Goal: Book appointment/travel/reservation

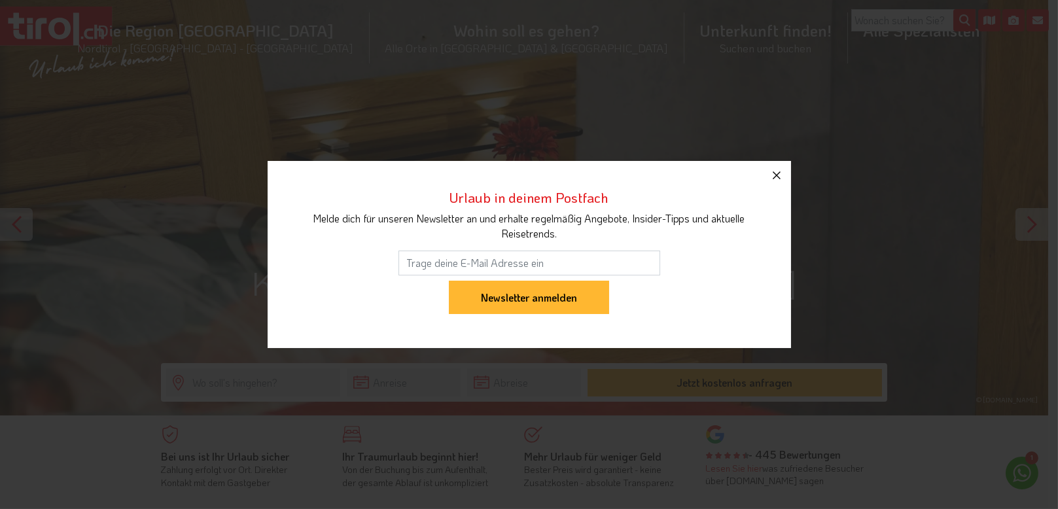
click at [776, 177] on icon "button" at bounding box center [777, 175] width 16 height 16
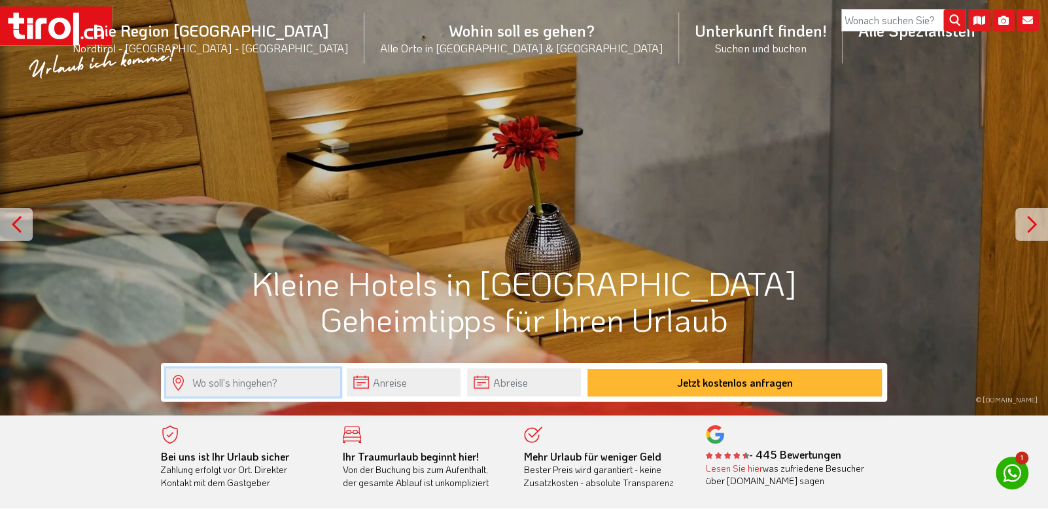
click at [258, 383] on input "text" at bounding box center [253, 382] width 174 height 28
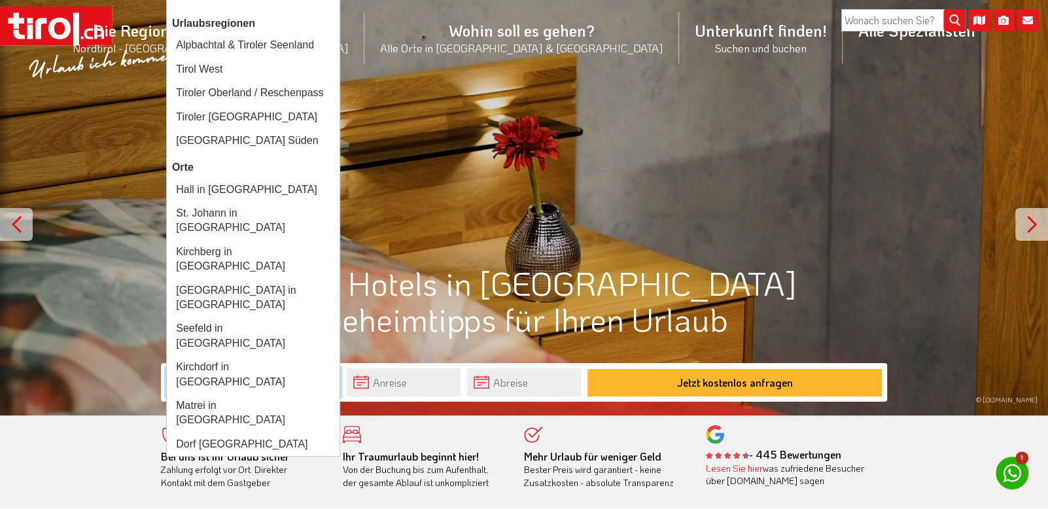
type input "Tirol"
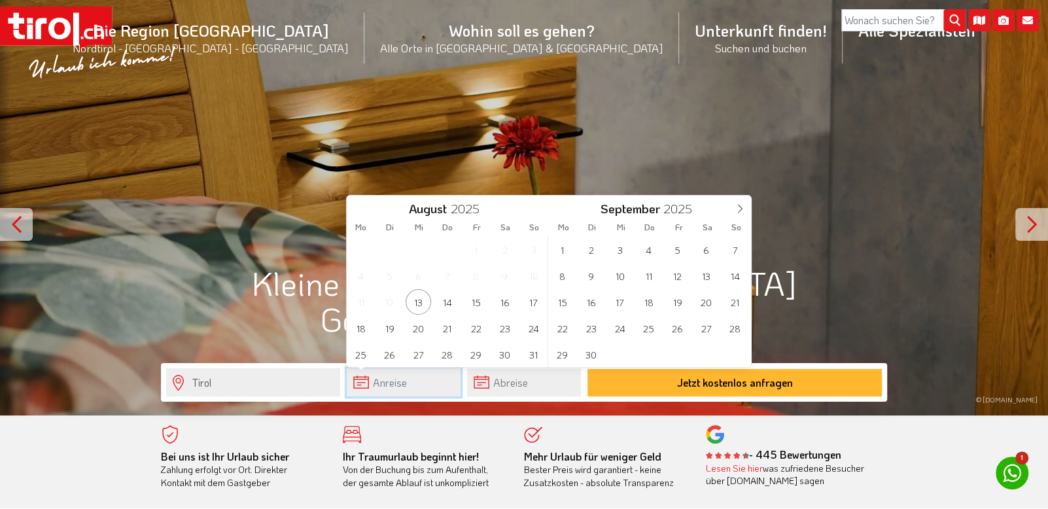
click at [394, 385] on input "text" at bounding box center [404, 382] width 114 height 28
click at [676, 249] on span "5" at bounding box center [678, 250] width 26 height 26
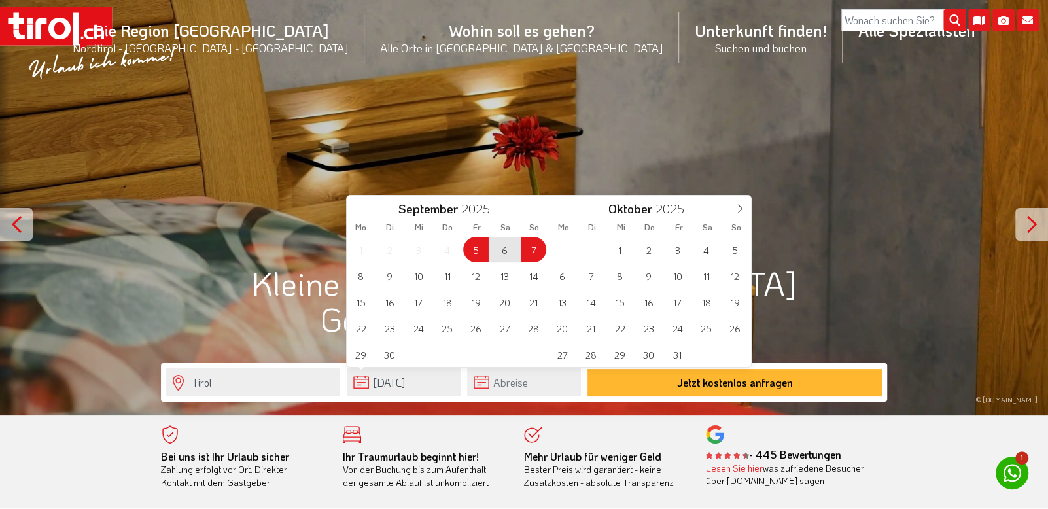
click at [536, 249] on span "7" at bounding box center [534, 250] width 26 height 26
type input "[DATE]"
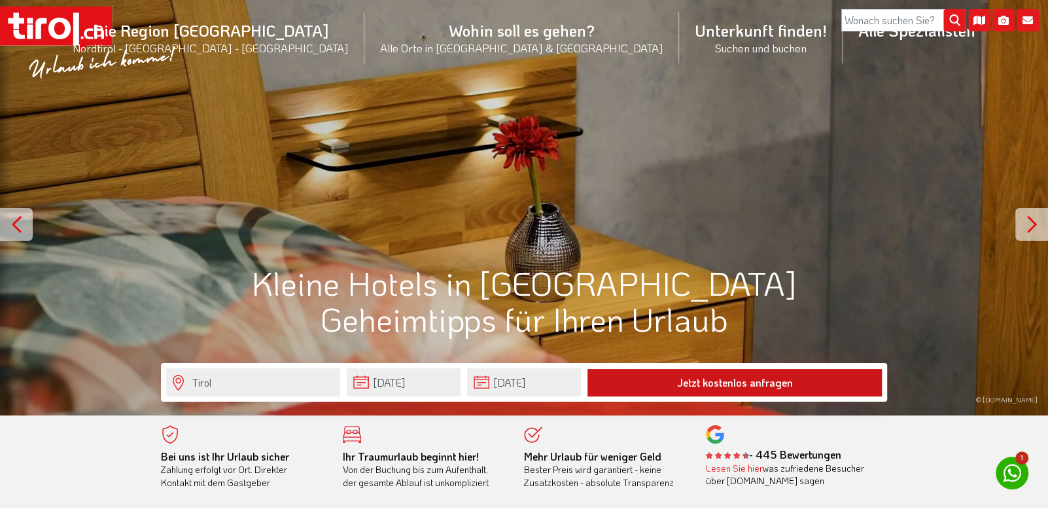
click at [738, 377] on button "Jetzt kostenlos anfragen" at bounding box center [734, 382] width 294 height 27
